Goal: Information Seeking & Learning: Learn about a topic

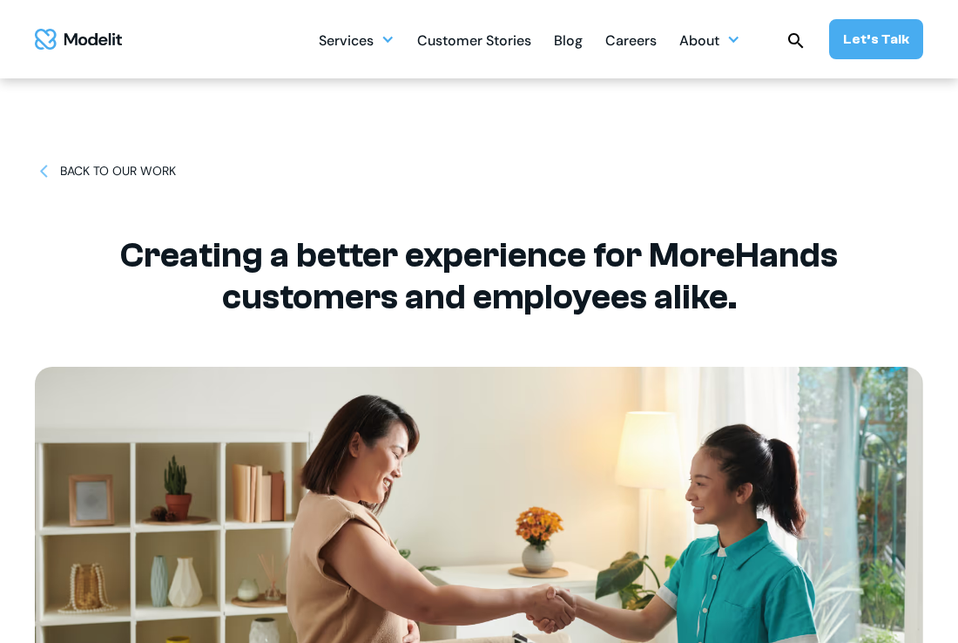
click at [578, 37] on div "Blog" at bounding box center [568, 42] width 29 height 34
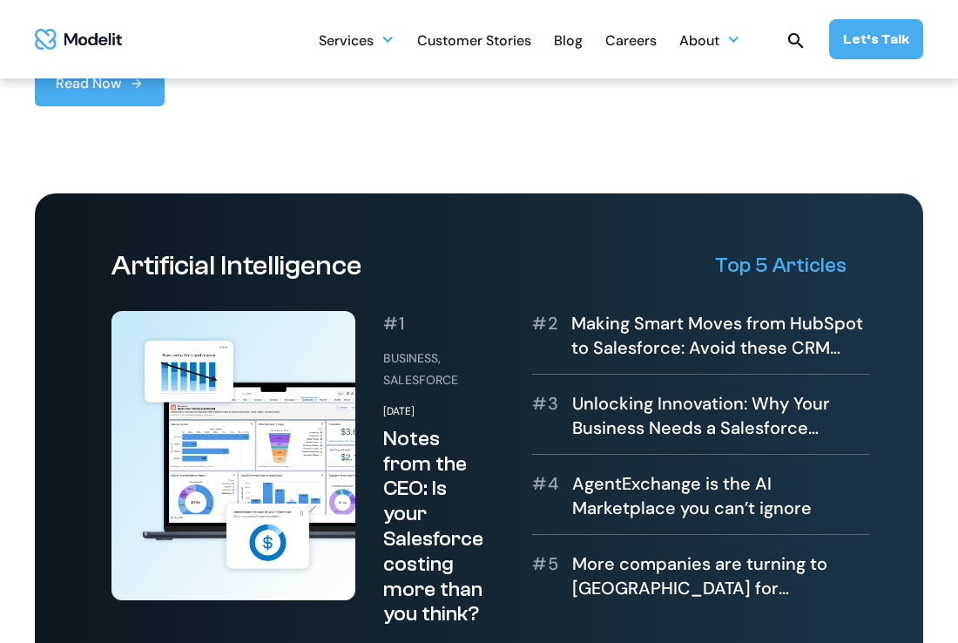
scroll to position [862, 0]
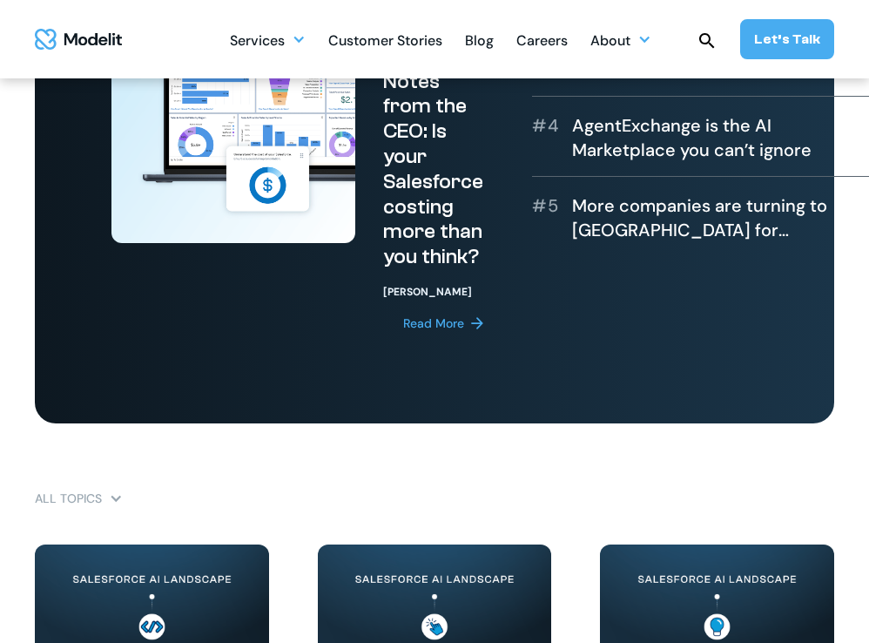
scroll to position [1297, 0]
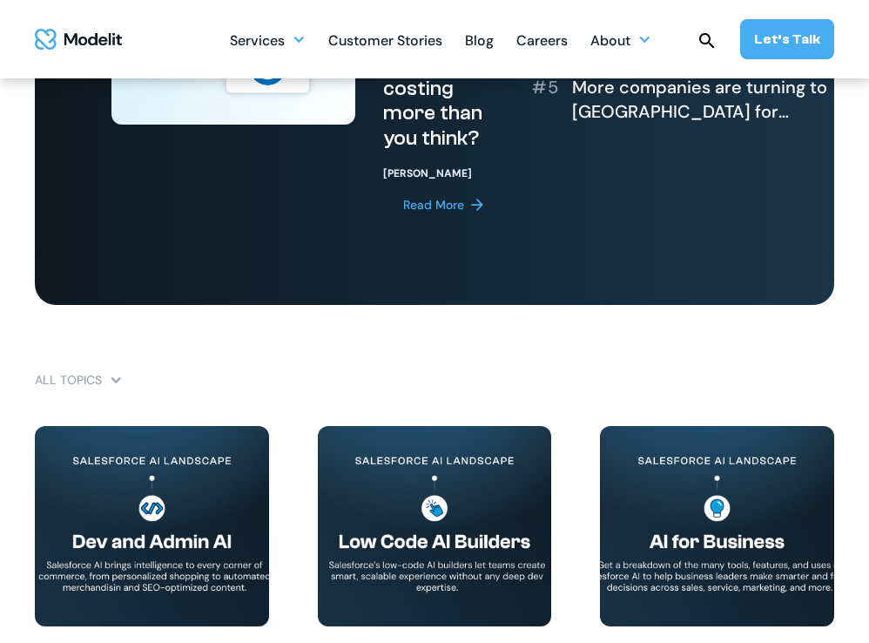
click at [730, 41] on div "Services SERVICES Salesforce implementation & consulting Salesforce AppExchange…" at bounding box center [532, 39] width 604 height 40
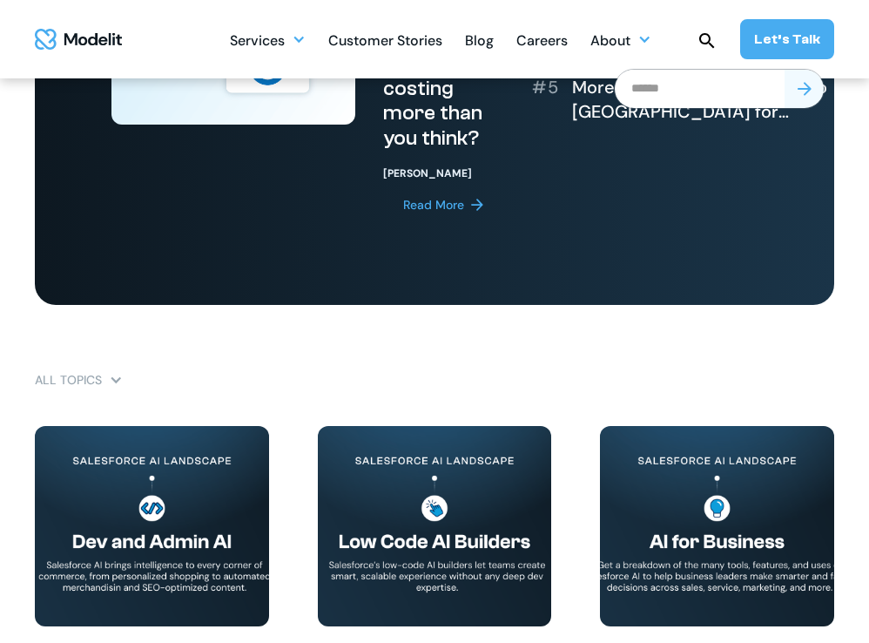
click at [706, 84] on input "search" at bounding box center [700, 89] width 170 height 38
type input "**********"
click at [785, 70] on input "submit" at bounding box center [804, 89] width 39 height 38
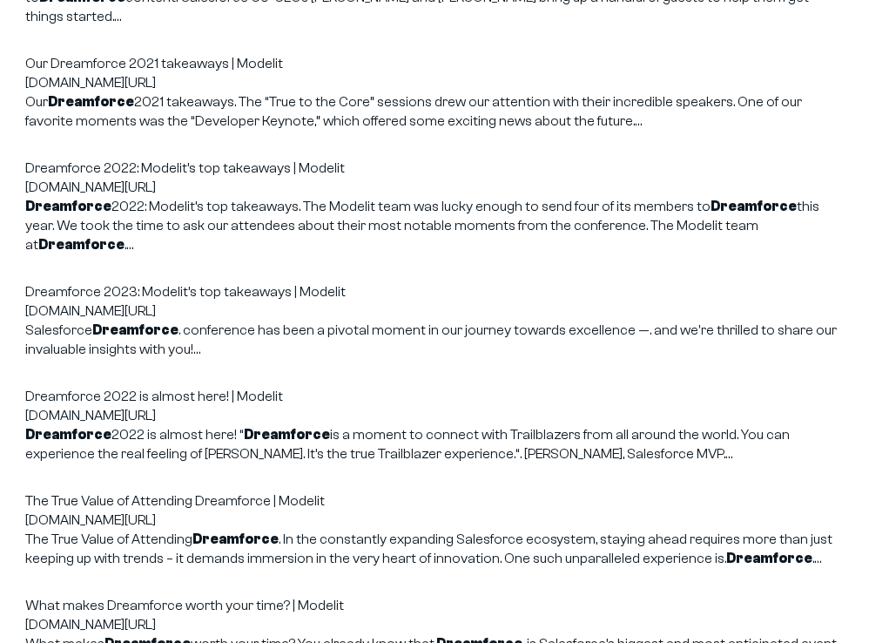
scroll to position [363, 0]
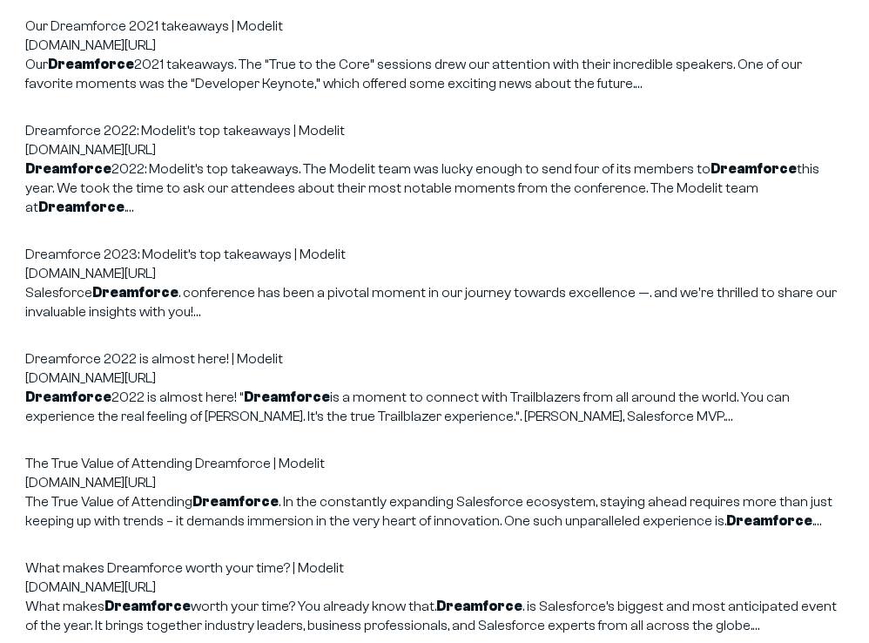
click at [172, 560] on link "What makes Dreamforce worth your time? | Modelit" at bounding box center [184, 568] width 319 height 16
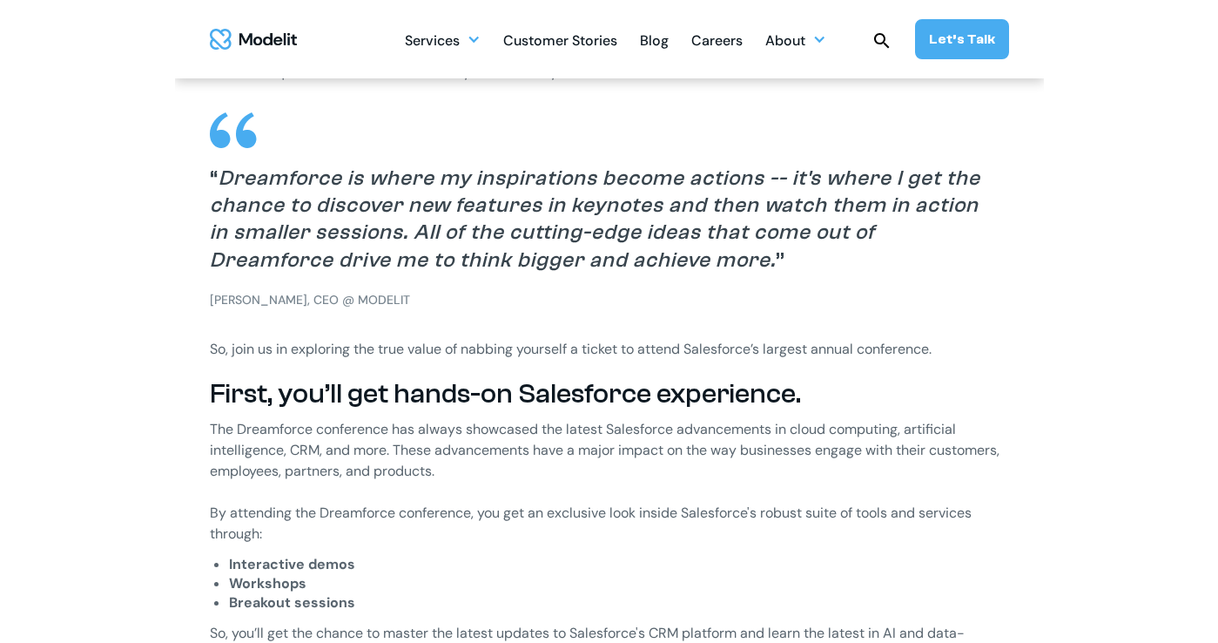
scroll to position [1005, 0]
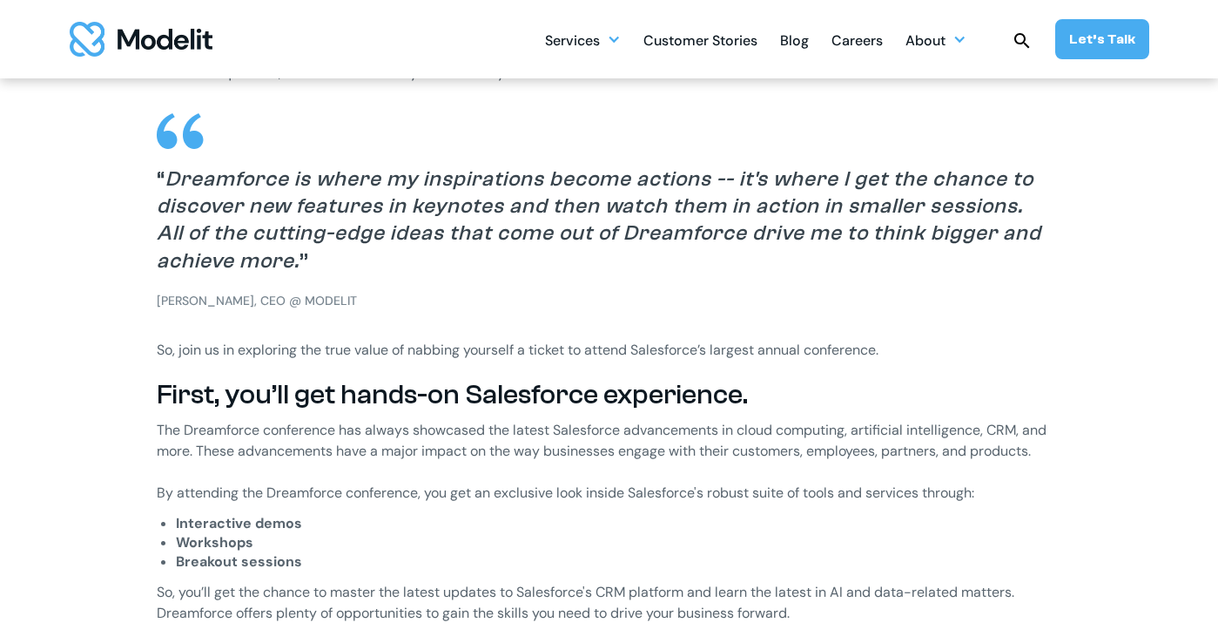
click at [682, 37] on div "Customer Stories" at bounding box center [700, 42] width 114 height 34
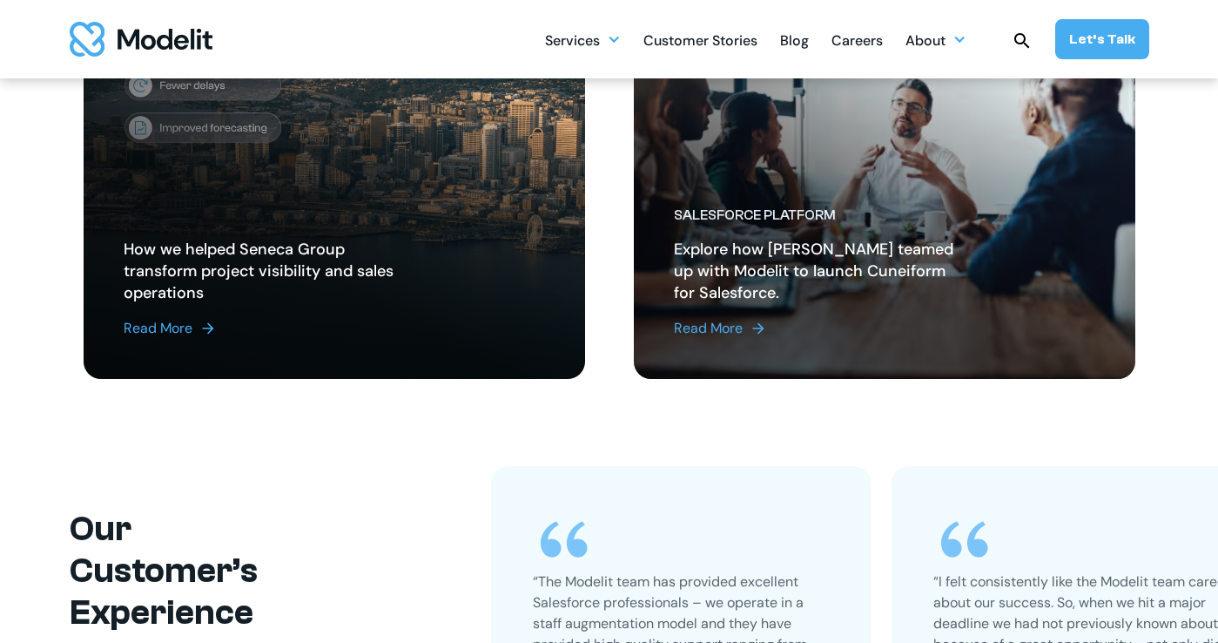
scroll to position [751, 0]
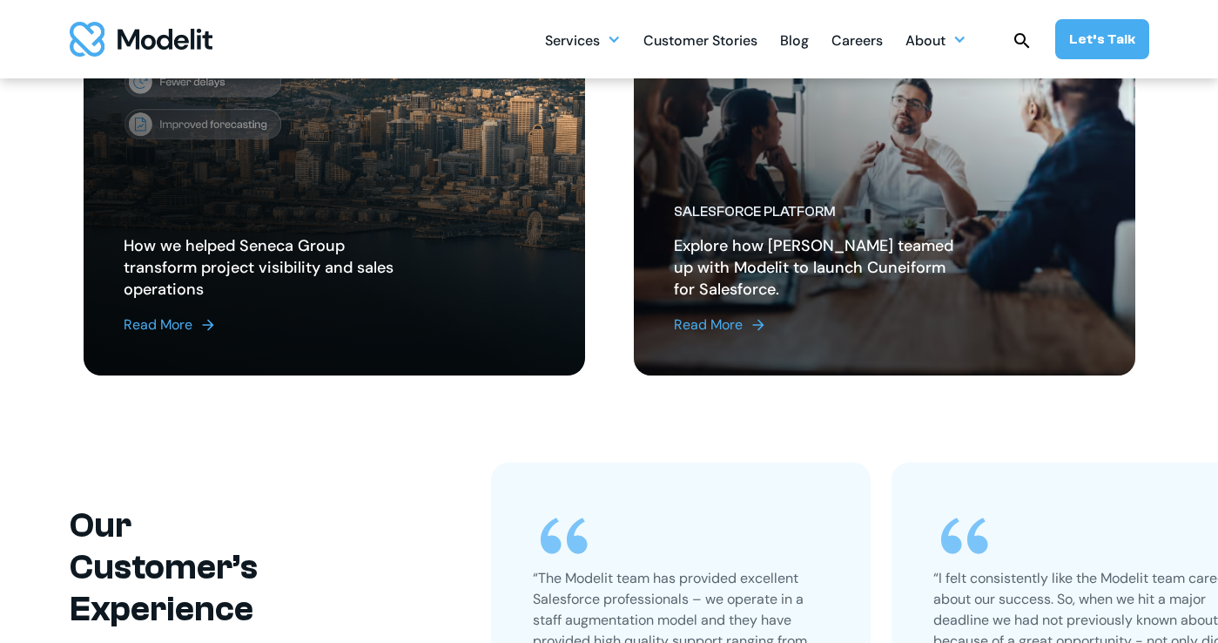
click at [752, 331] on img at bounding box center [758, 324] width 17 height 17
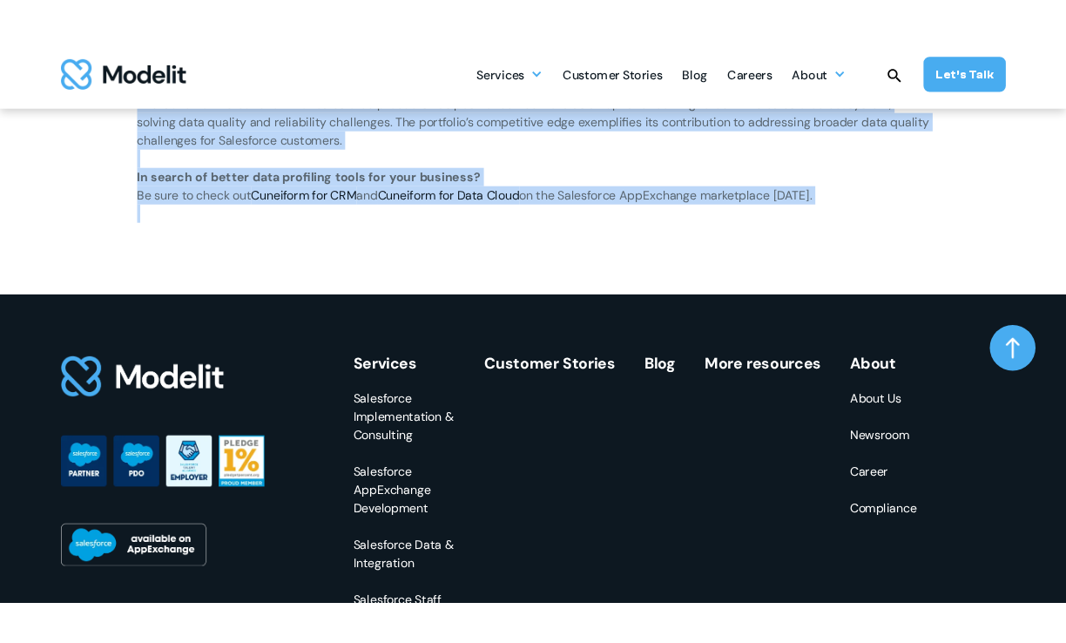
scroll to position [2794, 0]
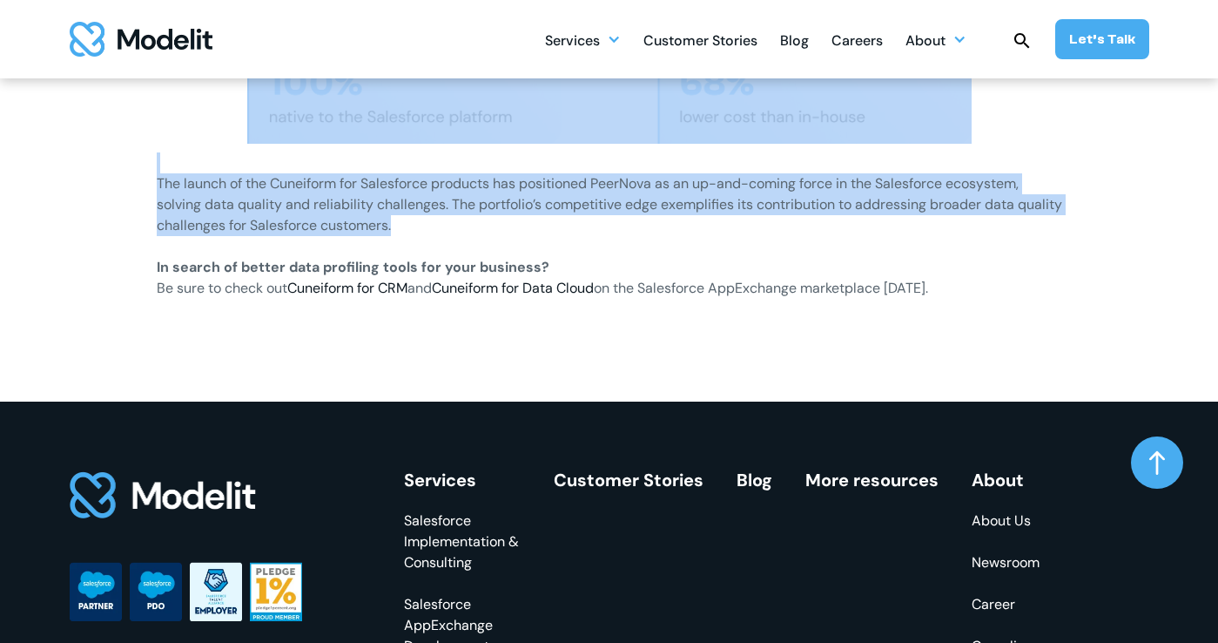
drag, startPoint x: 522, startPoint y: 112, endPoint x: 1013, endPoint y: 207, distance: 501.0
copy div "Loremips Do Sit Ametconsec Adipisci Elitseddoe TempOrin ut l etdolore-magnaal e…"
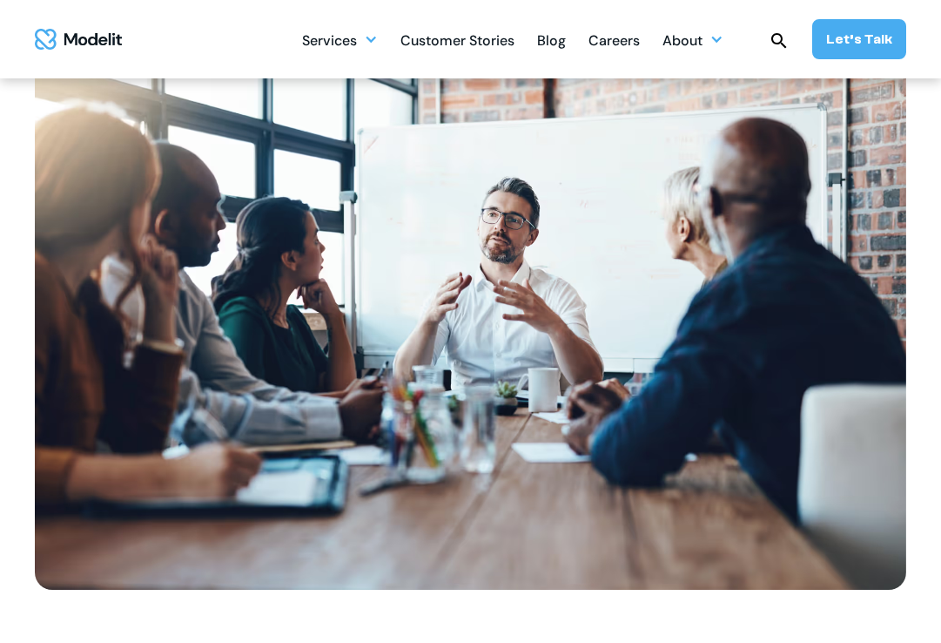
scroll to position [738, 0]
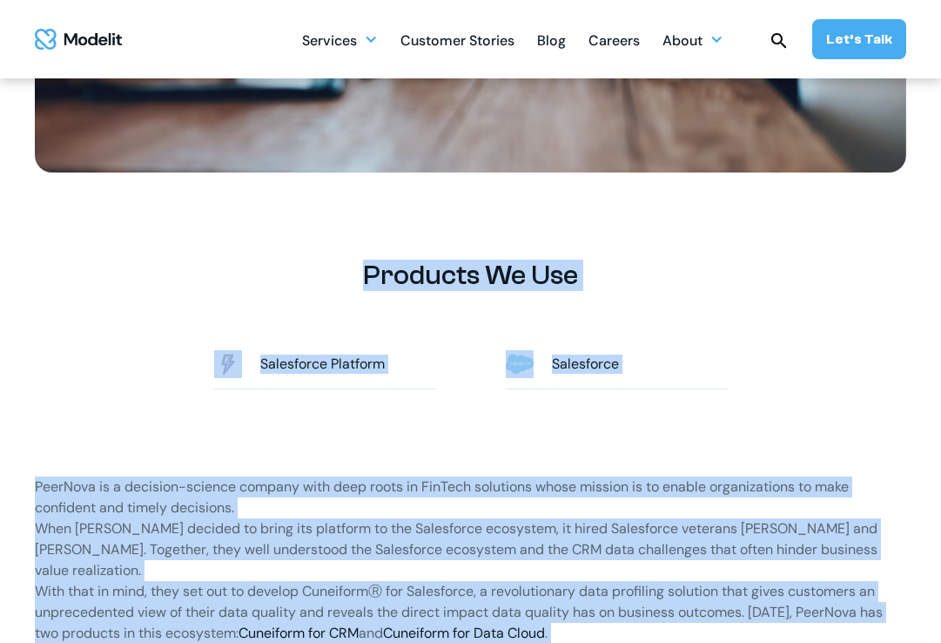
copy div "Loremips Do Sit Ametconsec Adipisci Elitseddoe TempOrin ut l etdolore-magnaal e…"
click at [123, 283] on h2 "Products We Use" at bounding box center [471, 274] width 872 height 31
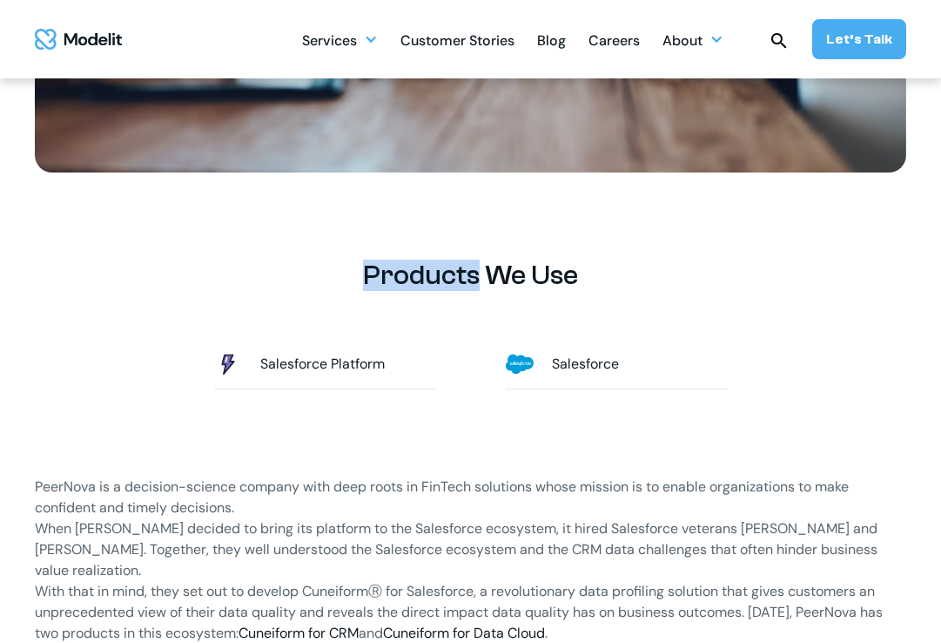
click at [123, 283] on h2 "Products We Use" at bounding box center [471, 274] width 872 height 31
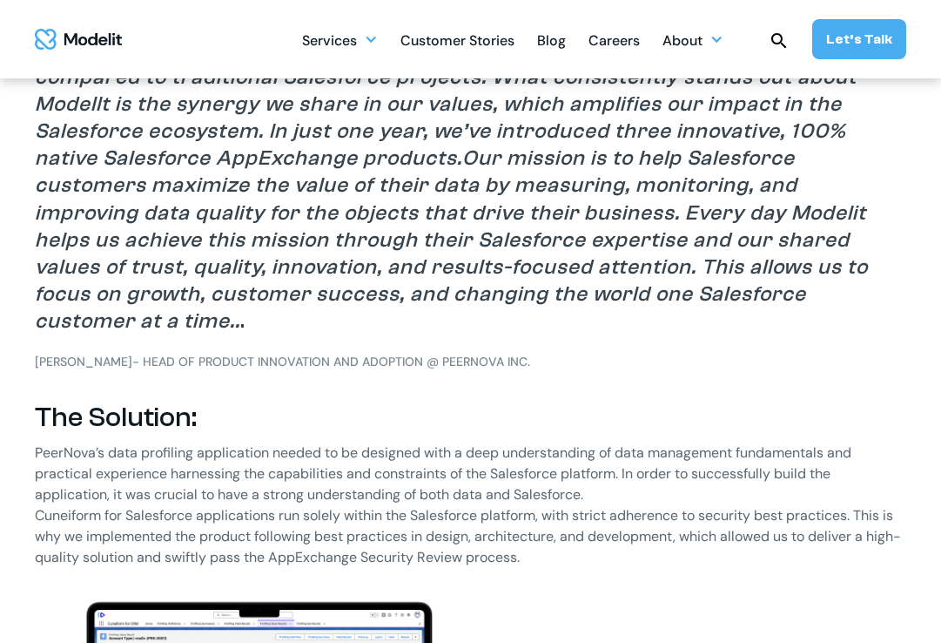
scroll to position [1629, 0]
